Goal: Information Seeking & Learning: Find specific fact

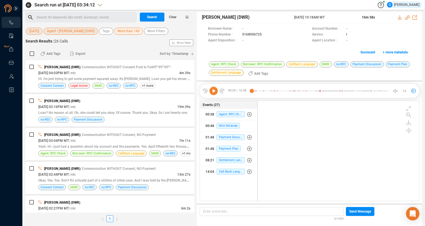
scroll to position [95, 156]
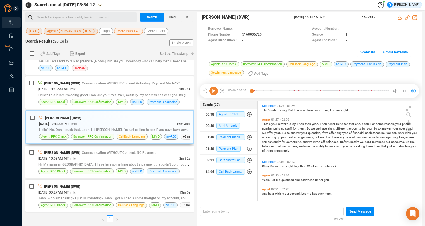
click at [37, 32] on span "[DATE]" at bounding box center [34, 31] width 10 height 7
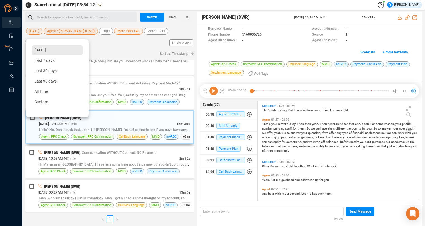
click at [41, 49] on span "[DATE]" at bounding box center [39, 50] width 11 height 4
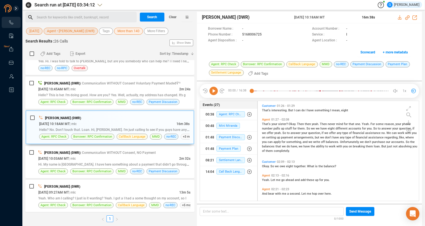
click at [71, 32] on span "Agent • [PERSON_NAME] (DWR)" at bounding box center [71, 31] width 48 height 7
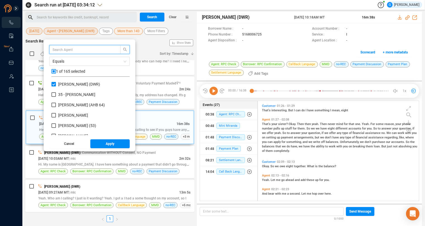
scroll to position [49, 74]
click at [56, 70] on input "checkbox" at bounding box center [53, 71] width 4 height 4
checkbox input "true"
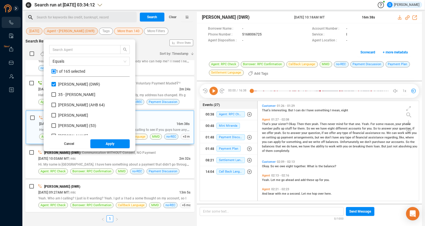
checkbox input "true"
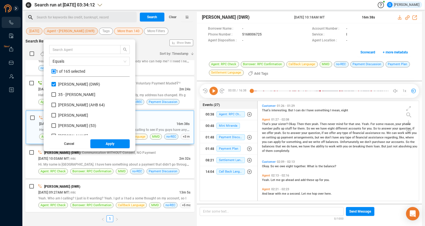
checkbox input "true"
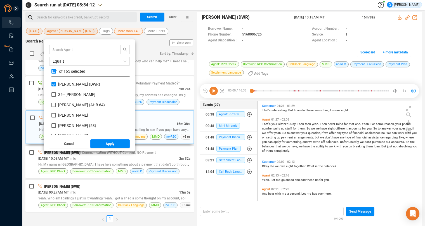
checkbox input "true"
click at [56, 71] on input "checkbox" at bounding box center [53, 71] width 4 height 4
checkbox input "false"
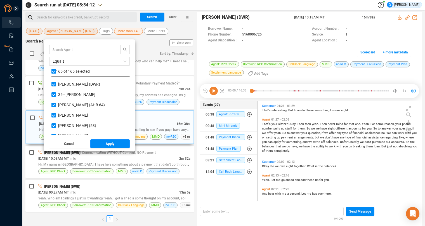
checkbox input "false"
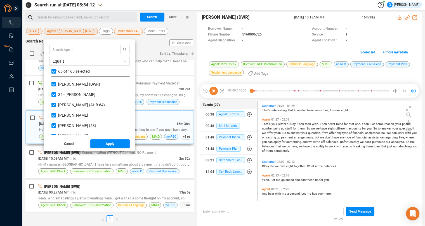
checkbox input "false"
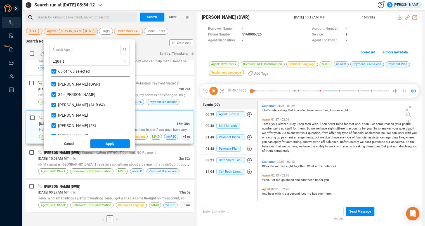
checkbox input "false"
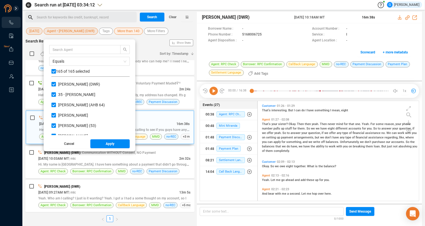
checkbox input "false"
click at [63, 51] on input "text" at bounding box center [82, 49] width 59 height 6
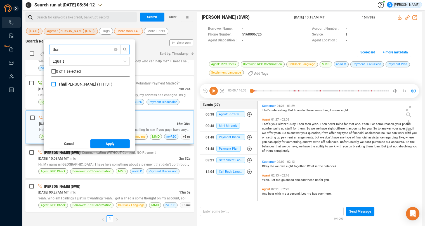
type input "thai"
click at [56, 84] on input "Thai [PERSON_NAME] (TTH 31)" at bounding box center [53, 84] width 4 height 4
checkbox input "true"
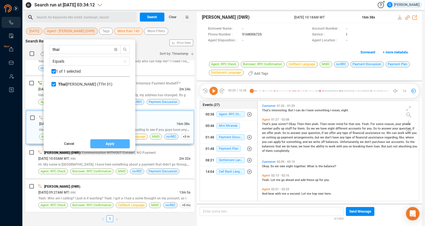
click at [109, 143] on button "Apply" at bounding box center [110, 143] width 40 height 9
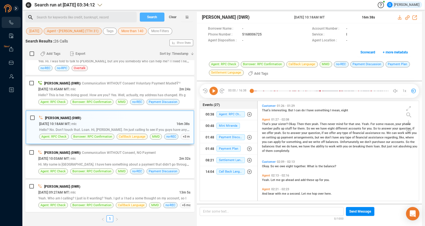
click at [148, 19] on span "Search" at bounding box center [152, 17] width 10 height 9
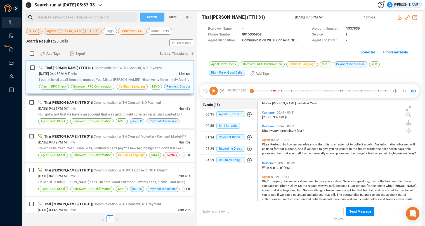
scroll to position [84, 0]
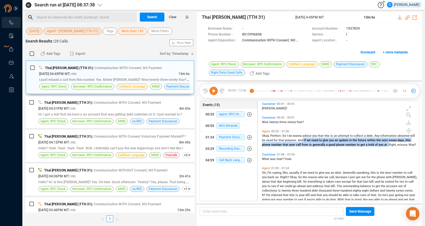
drag, startPoint x: 303, startPoint y: 137, endPoint x: 387, endPoint y: 146, distance: 84.5
click at [387, 146] on div "Okay. Perfect. So I do wanna advise you that this is an attempt to collect a de…" at bounding box center [339, 139] width 155 height 13
copy span "if we need to give you an update in the future within the next seven days, this…"
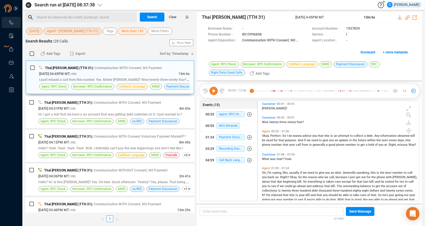
click at [271, 15] on span "Thai [PERSON_NAME] (TTH 31)" at bounding box center [248, 17] width 93 height 7
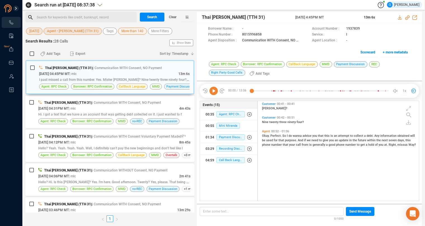
scroll to position [0, 0]
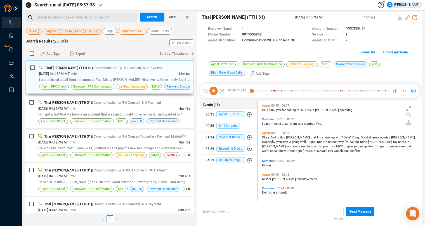
click at [391, 30] on span at bounding box center [386, 29] width 50 height 6
